Goal: Task Accomplishment & Management: Manage account settings

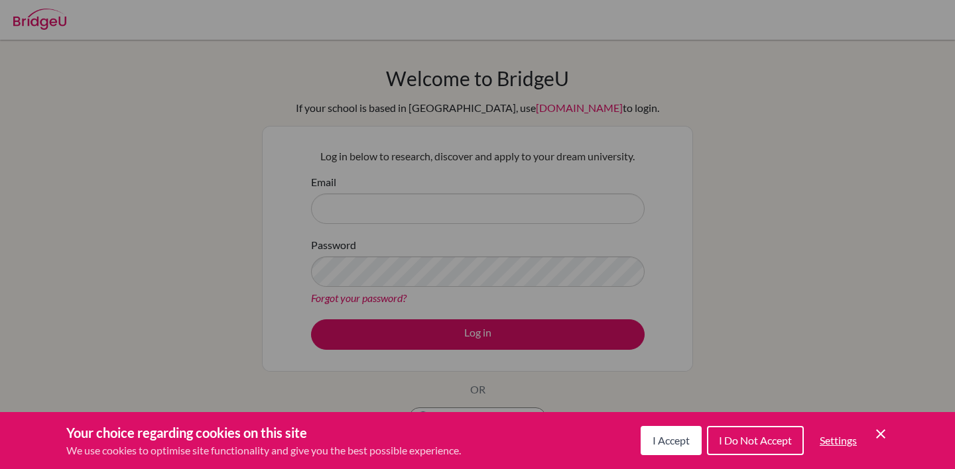
click at [669, 438] on span "I Accept" at bounding box center [670, 440] width 37 height 13
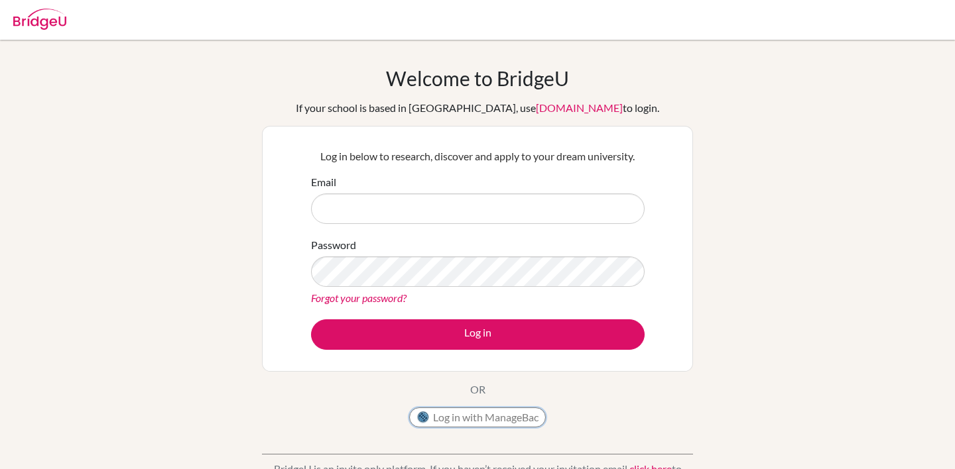
click at [465, 409] on button "Log in with ManageBac" at bounding box center [477, 418] width 137 height 20
type input "[EMAIL_ADDRESS][DOMAIN_NAME]"
click at [353, 292] on link "Forgot your password?" at bounding box center [358, 298] width 95 height 13
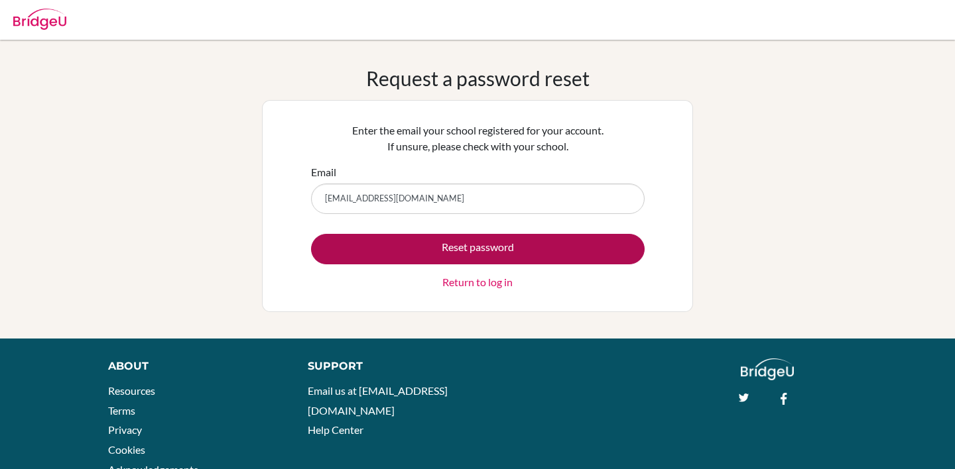
type input "[EMAIL_ADDRESS][DOMAIN_NAME]"
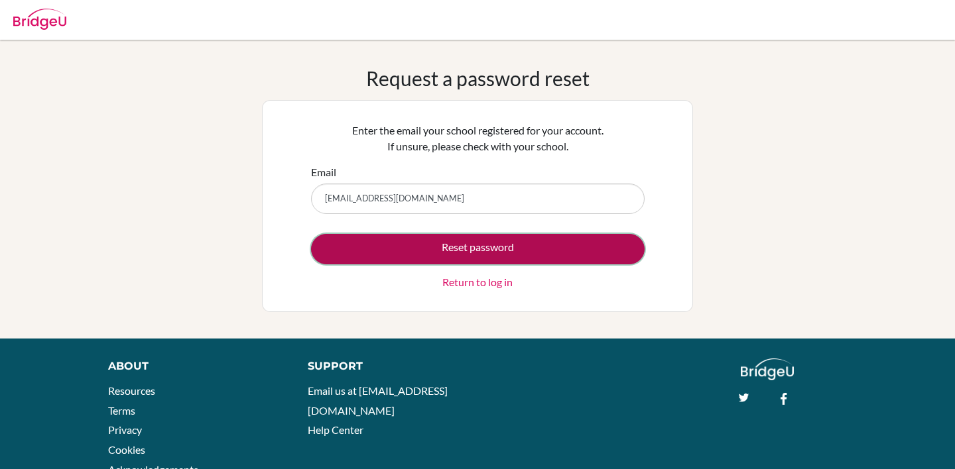
click at [469, 249] on button "Reset password" at bounding box center [478, 249] width 334 height 31
